Goal: Information Seeking & Learning: Learn about a topic

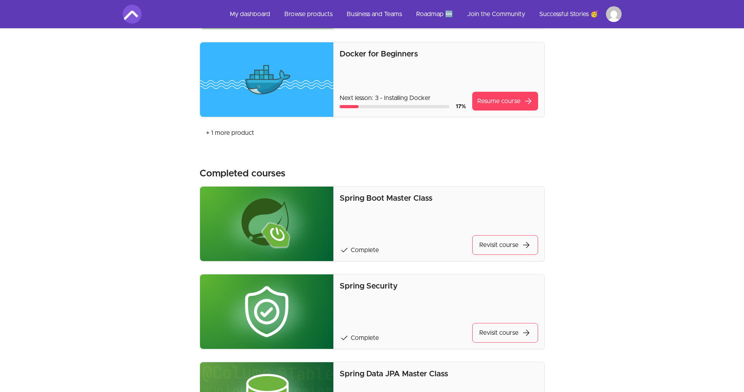
scroll to position [392, 0]
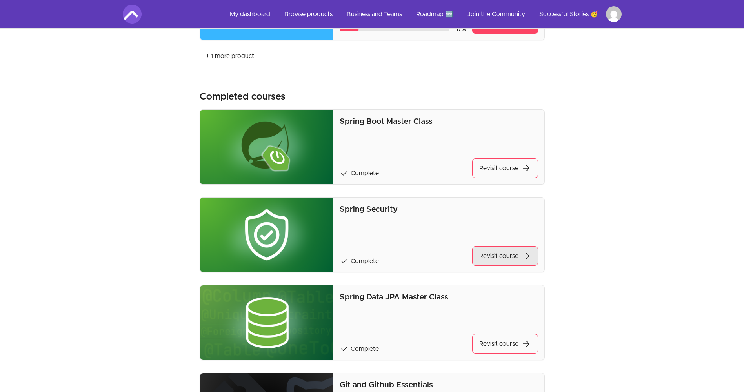
click at [492, 252] on link "Revisit course arrow_forward" at bounding box center [505, 256] width 66 height 20
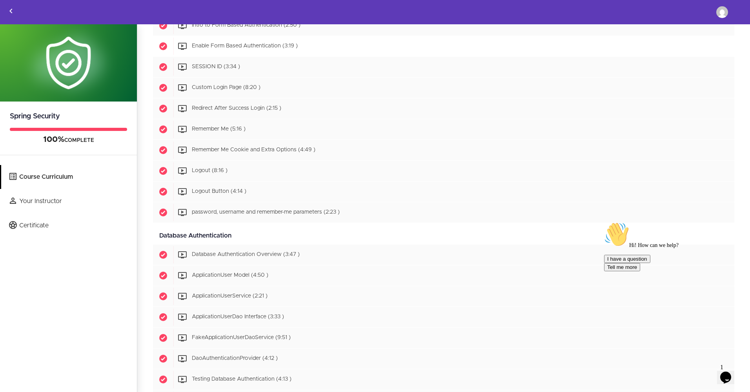
scroll to position [902, 0]
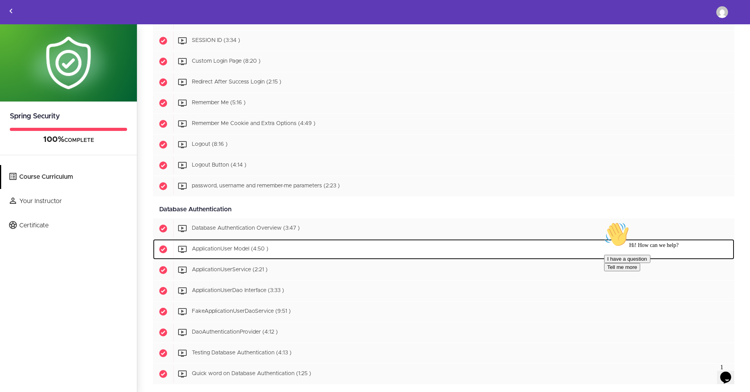
click at [230, 251] on span "ApplicationUser Model (4:50 )" at bounding box center [230, 249] width 76 height 5
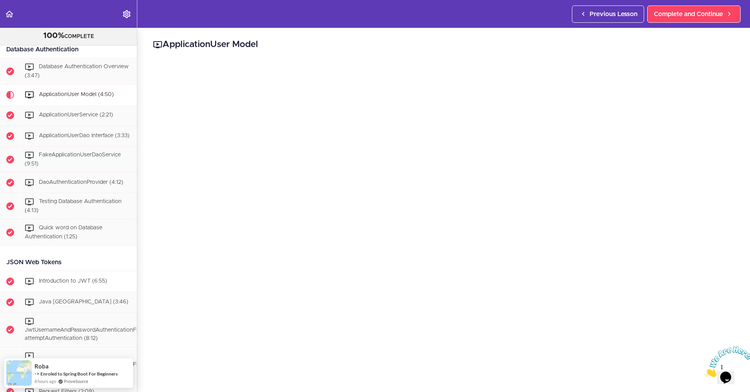
scroll to position [1090, 0]
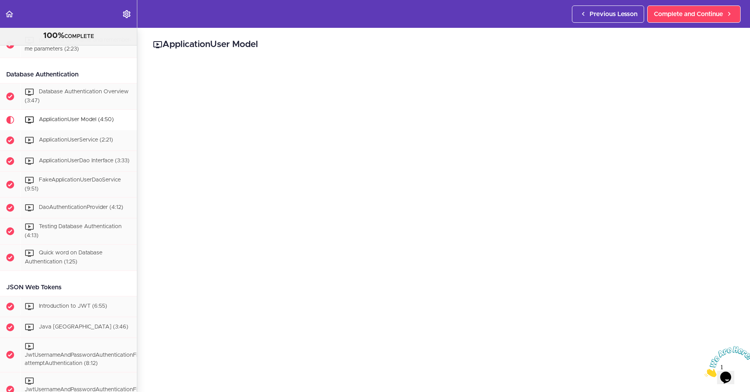
click at [705, 372] on icon "Close" at bounding box center [705, 375] width 0 height 7
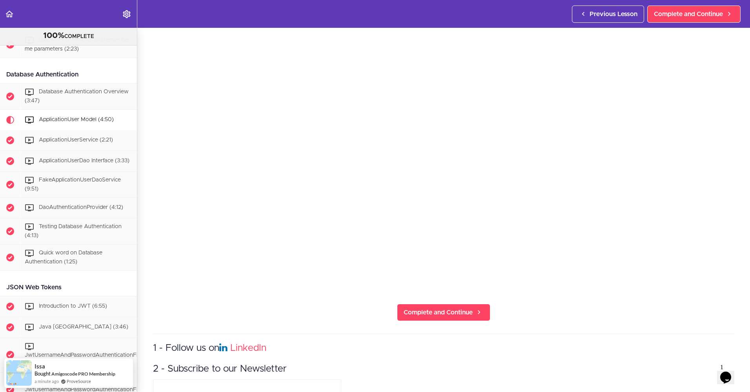
scroll to position [118, 0]
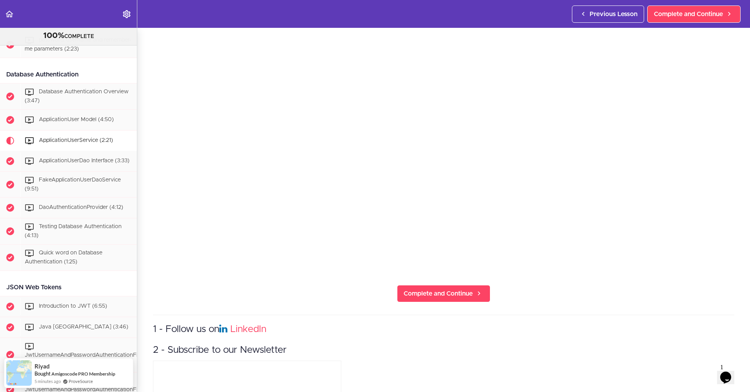
scroll to position [1180, 0]
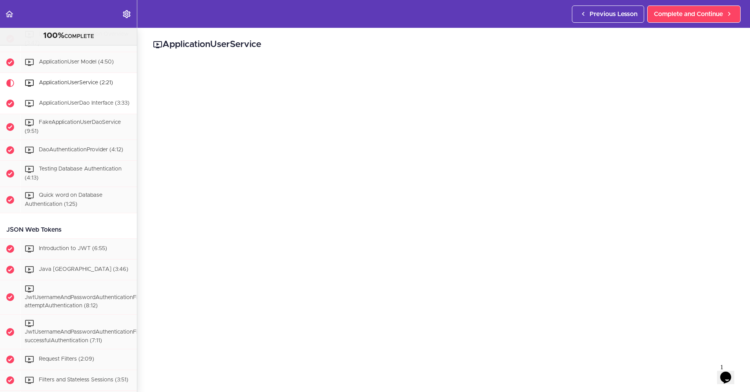
scroll to position [1140, 0]
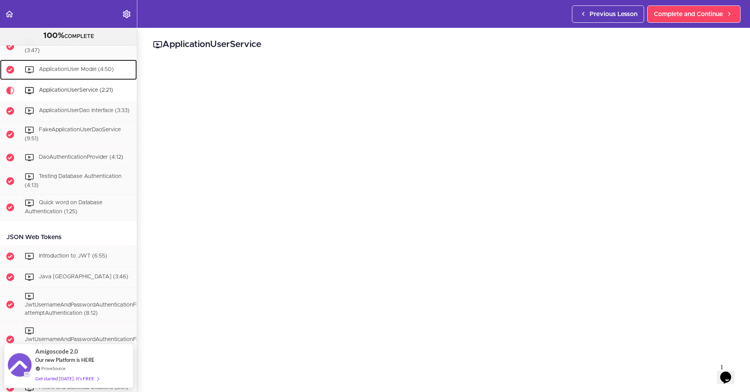
click at [49, 78] on div "ApplicationUser Model (4:50)" at bounding box center [78, 69] width 117 height 17
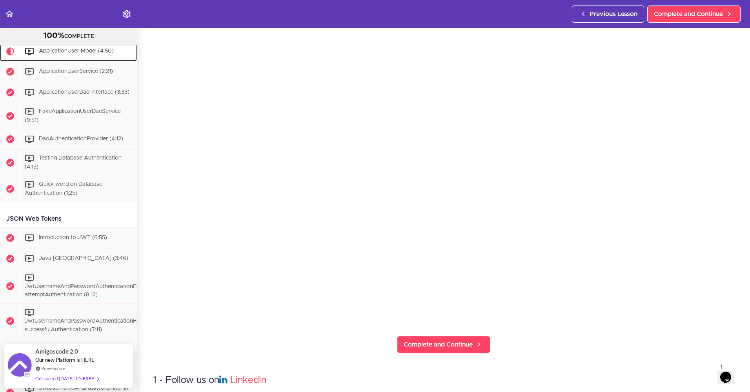
scroll to position [78, 0]
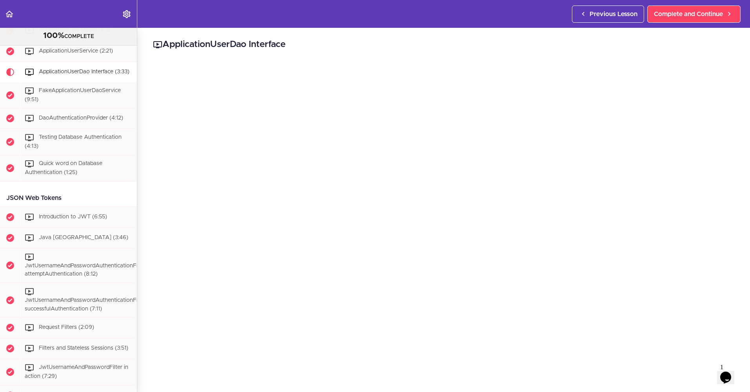
scroll to position [1200, 0]
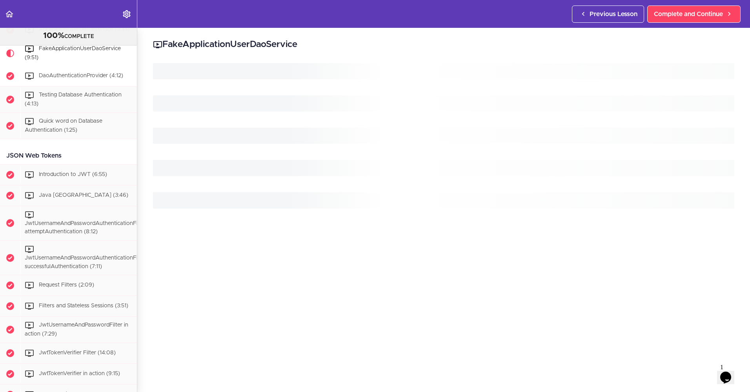
scroll to position [1226, 0]
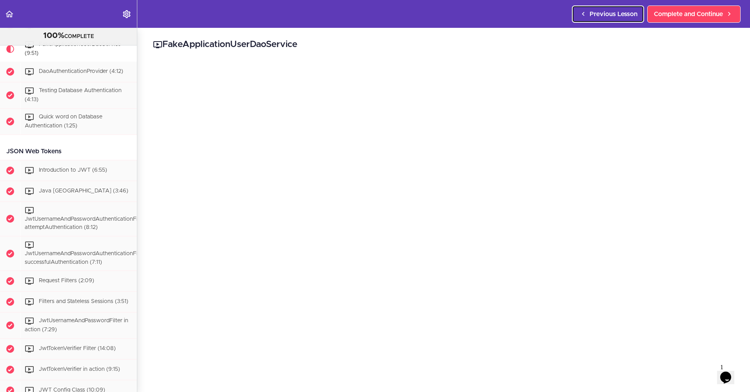
click at [590, 16] on span "Previous Lesson" at bounding box center [614, 13] width 48 height 9
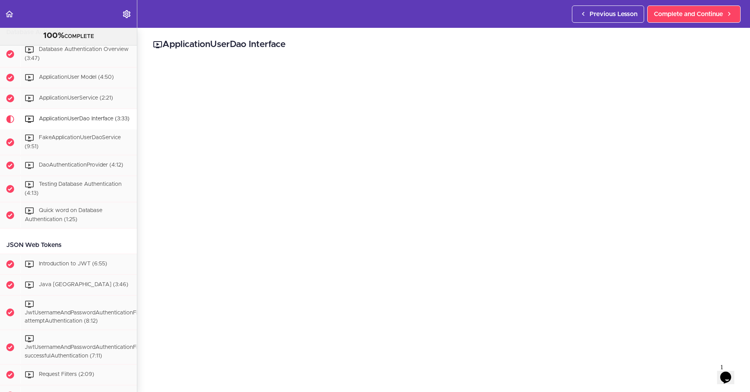
scroll to position [1083, 0]
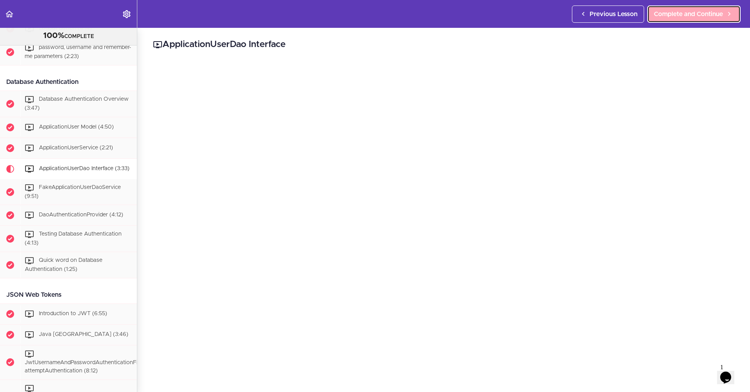
click at [674, 19] on link "Complete and Continue" at bounding box center [693, 13] width 93 height 17
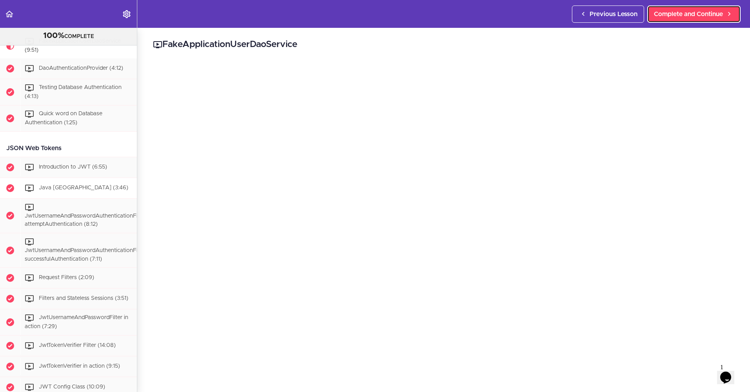
scroll to position [1226, 0]
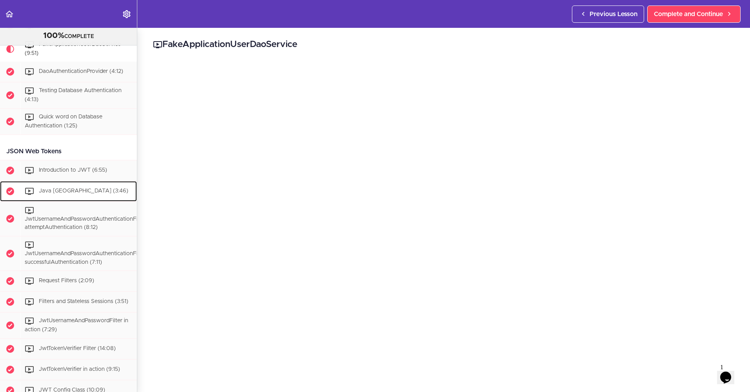
click at [81, 194] on span "Java JWT Library (3:46)" at bounding box center [83, 190] width 89 height 5
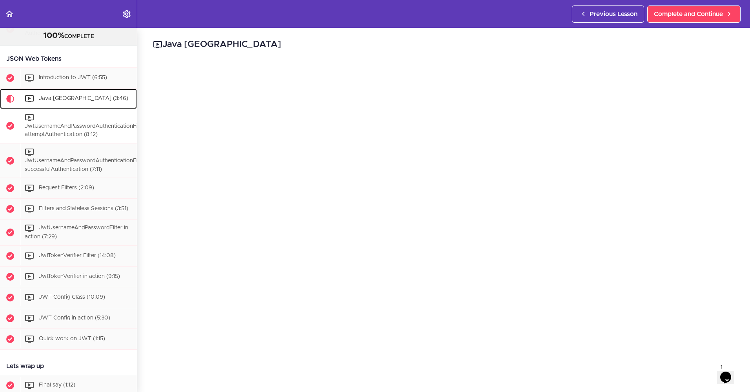
scroll to position [1318, 0]
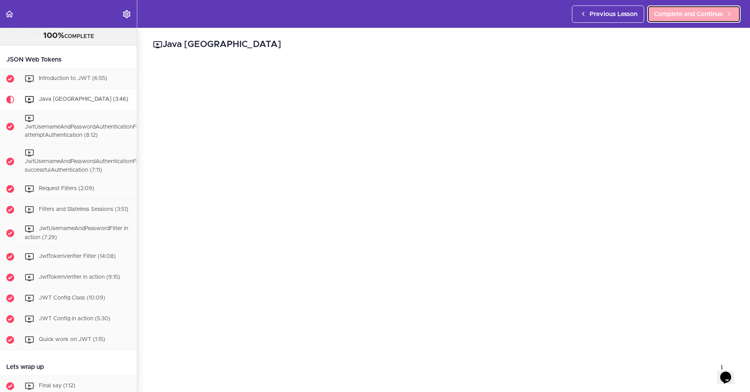
click at [676, 15] on span "Complete and Continue" at bounding box center [688, 13] width 69 height 9
